Goal: Transaction & Acquisition: Purchase product/service

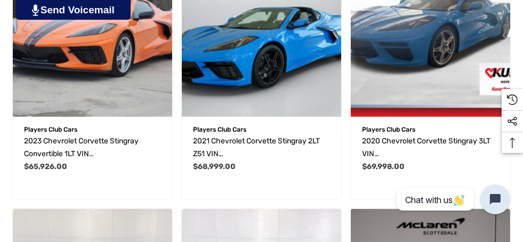
click at [301, 42] on img "2021 Chevrolet Corvette Stingray 2LT Z51 VIN 1G1YB2D48M5115775,$68,999.00\a" at bounding box center [261, 36] width 159 height 159
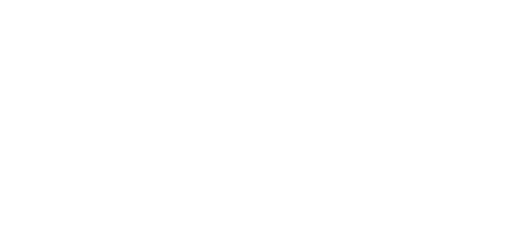
click at [55, 170] on img at bounding box center [55, 170] width 0 height 0
